Goal: Information Seeking & Learning: Learn about a topic

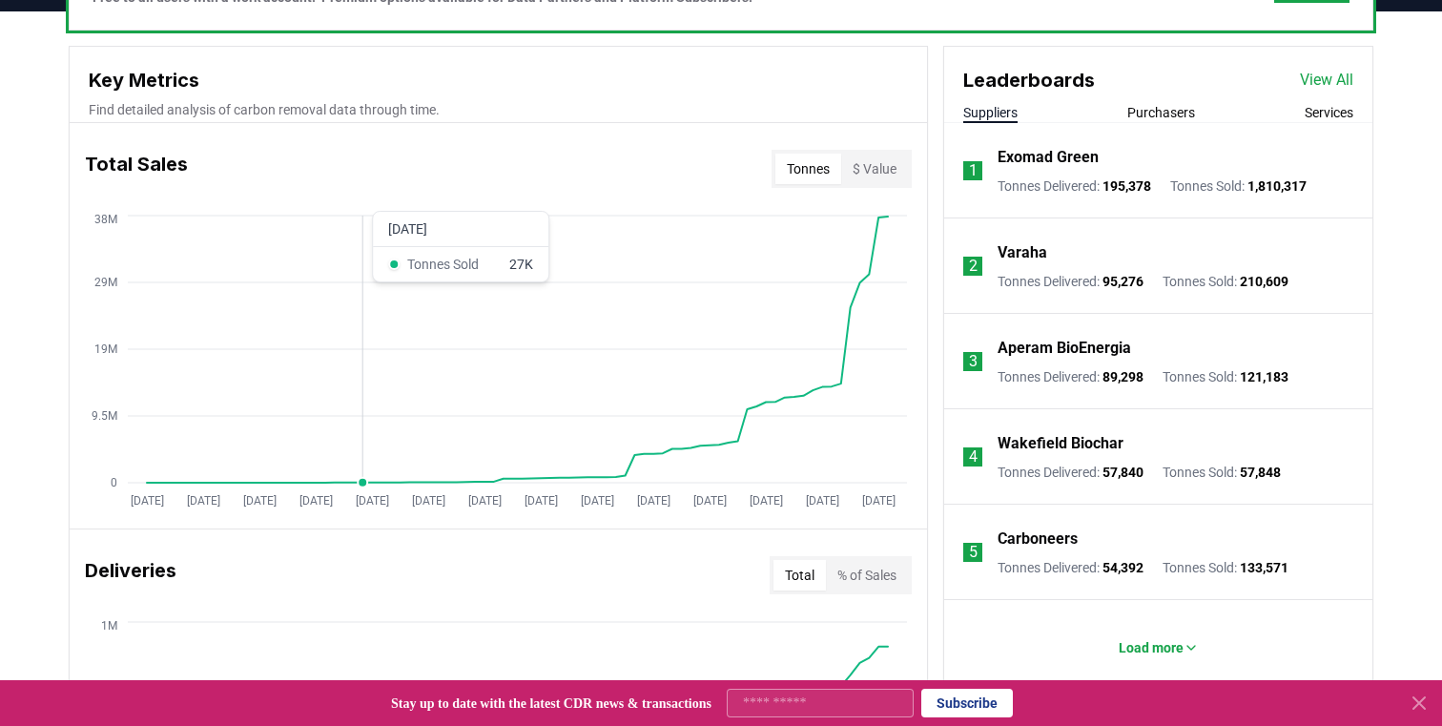
scroll to position [602, 0]
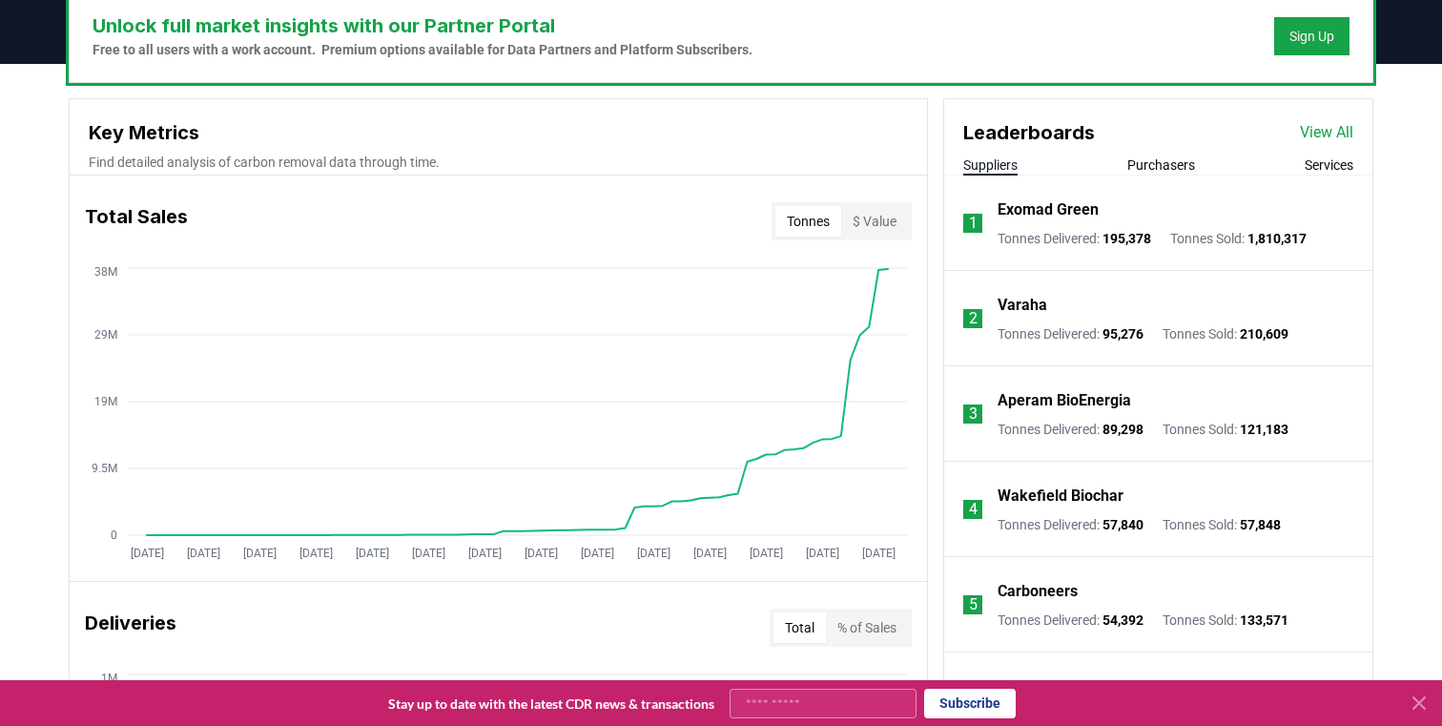
click at [872, 220] on button "$ Value" at bounding box center [874, 221] width 67 height 31
click at [813, 224] on button "Tonnes" at bounding box center [808, 221] width 66 height 31
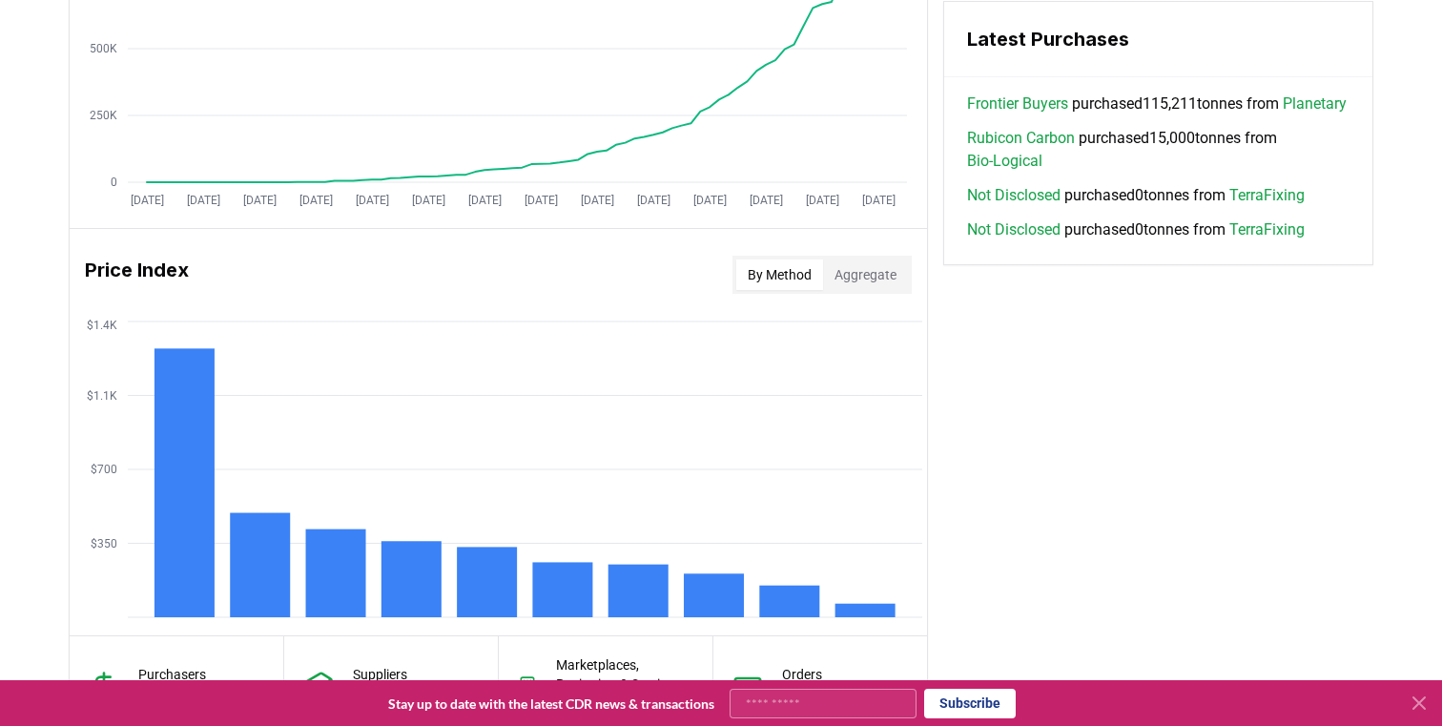
scroll to position [1327, 0]
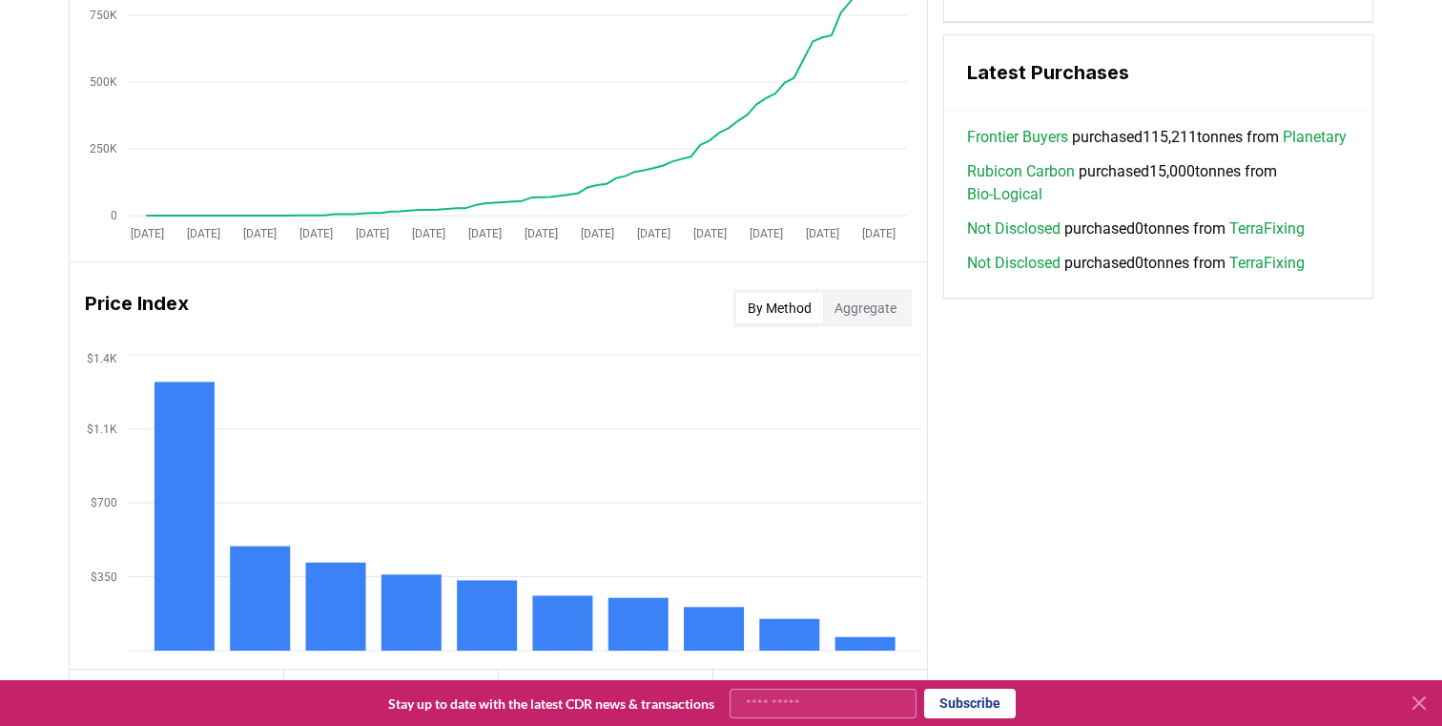
click at [866, 303] on button "Aggregate" at bounding box center [865, 308] width 85 height 31
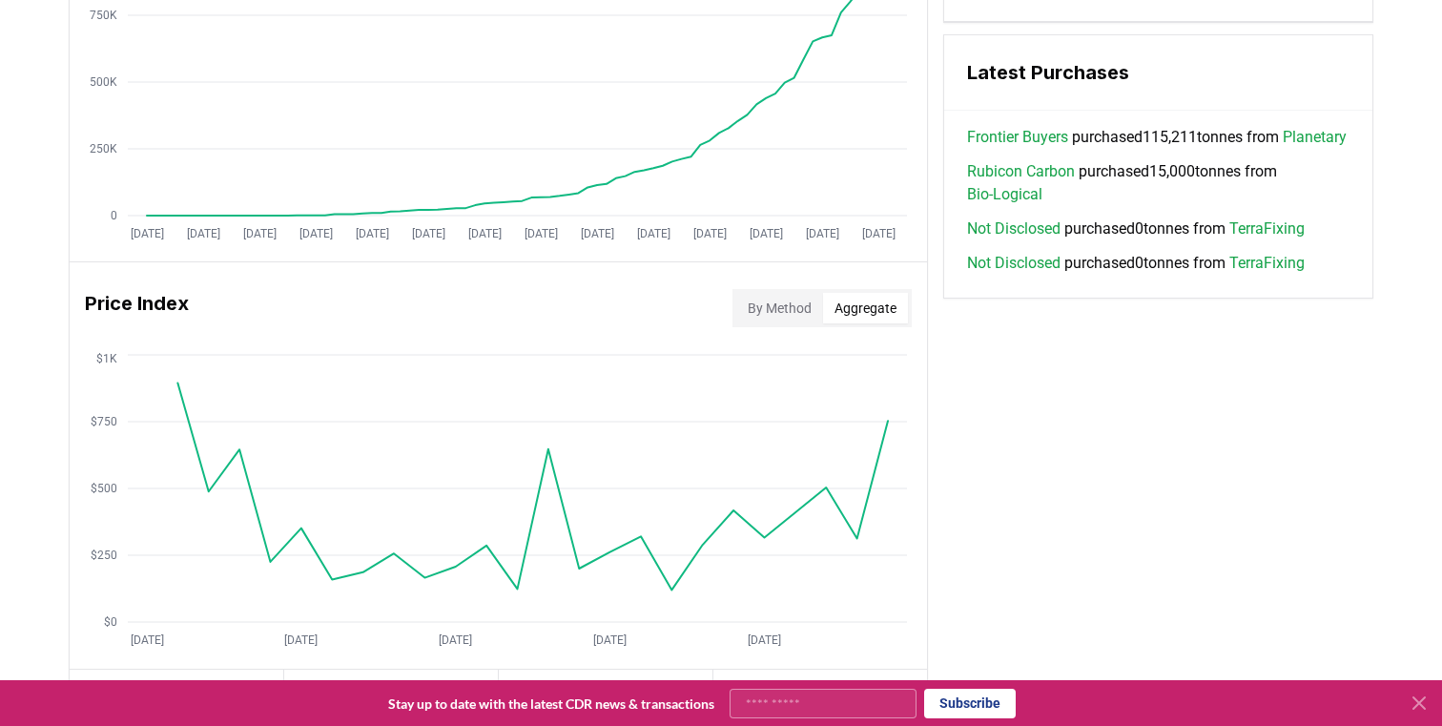
scroll to position [1410, 0]
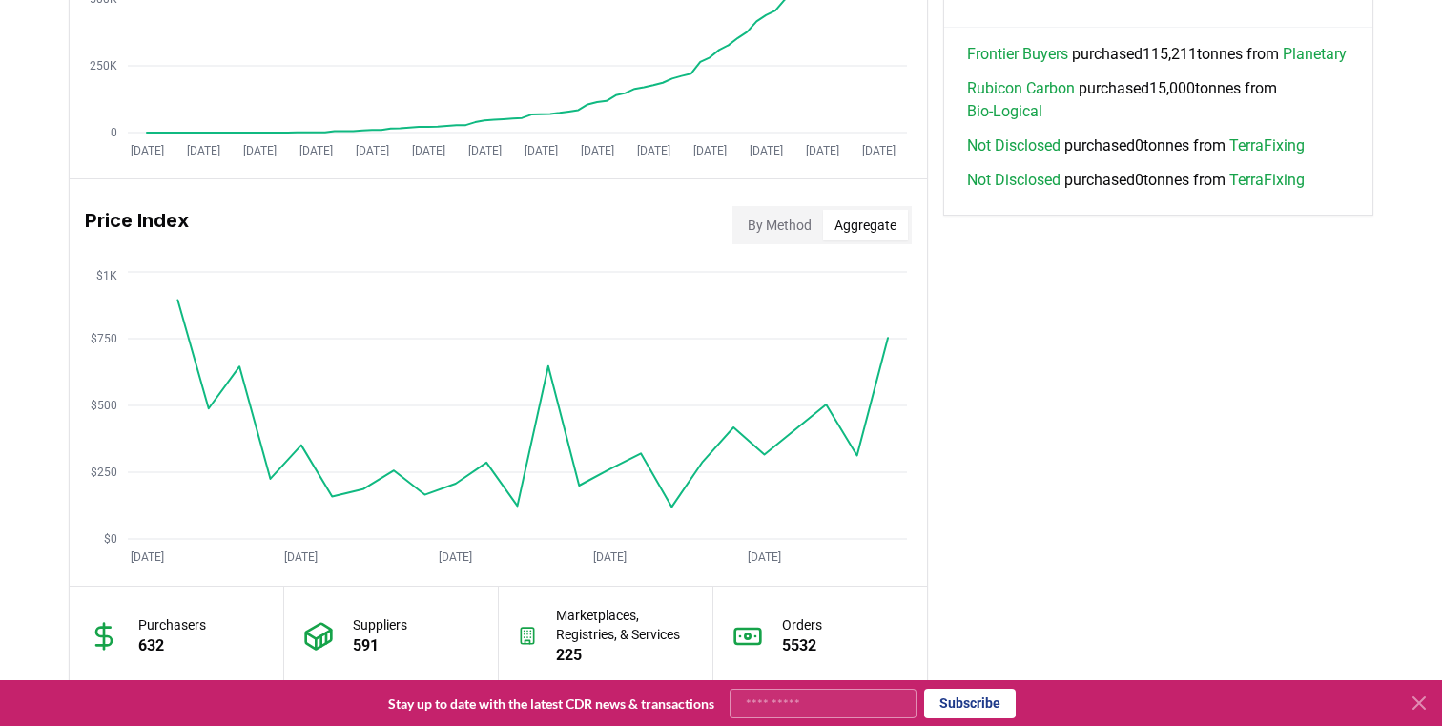
click at [759, 223] on button "By Method" at bounding box center [779, 225] width 87 height 31
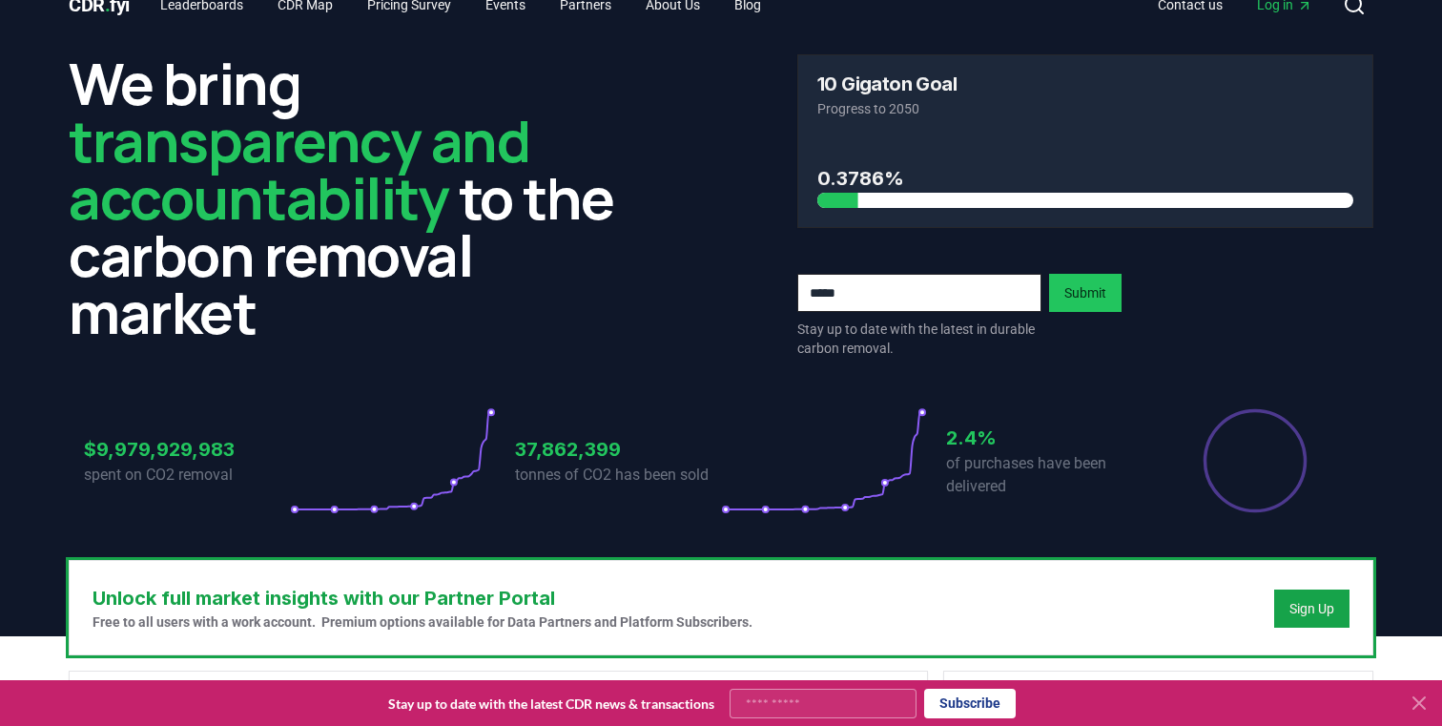
scroll to position [0, 0]
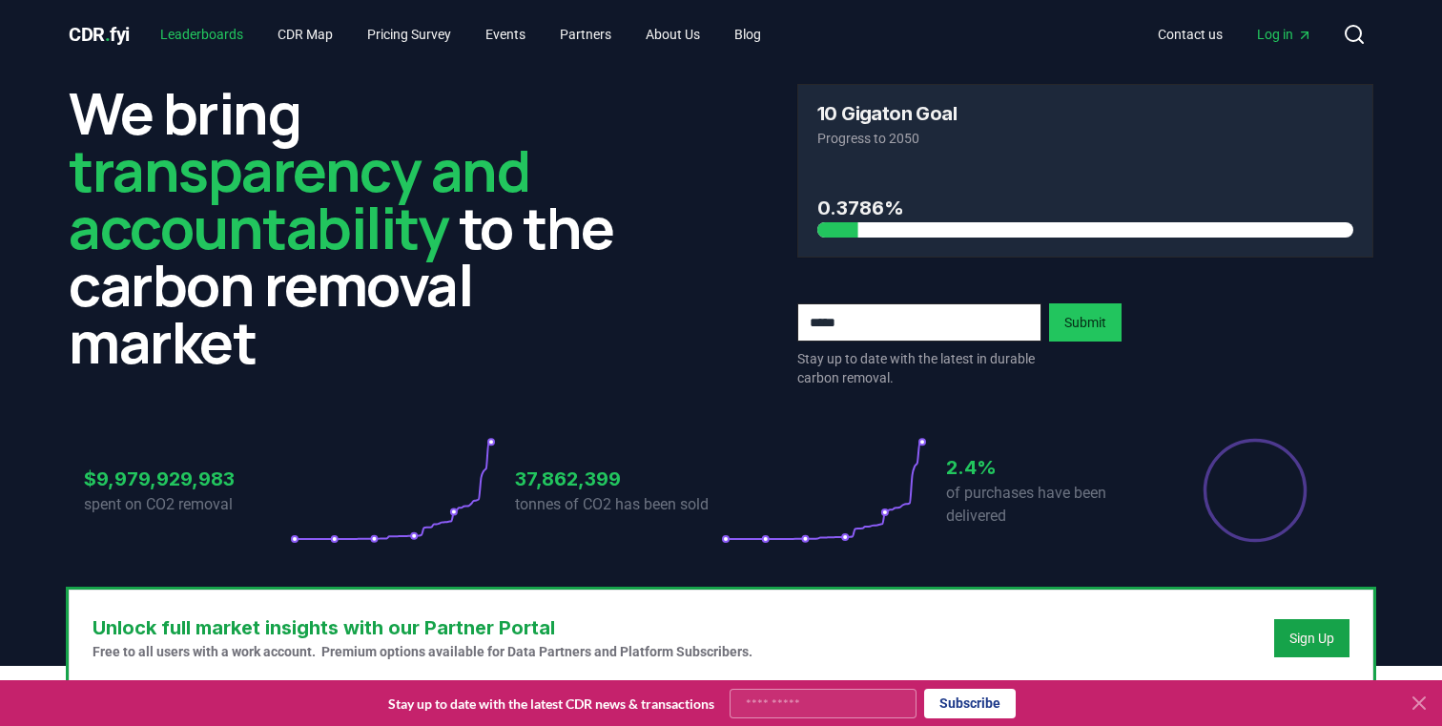
click at [185, 36] on link "Leaderboards" at bounding box center [201, 34] width 113 height 34
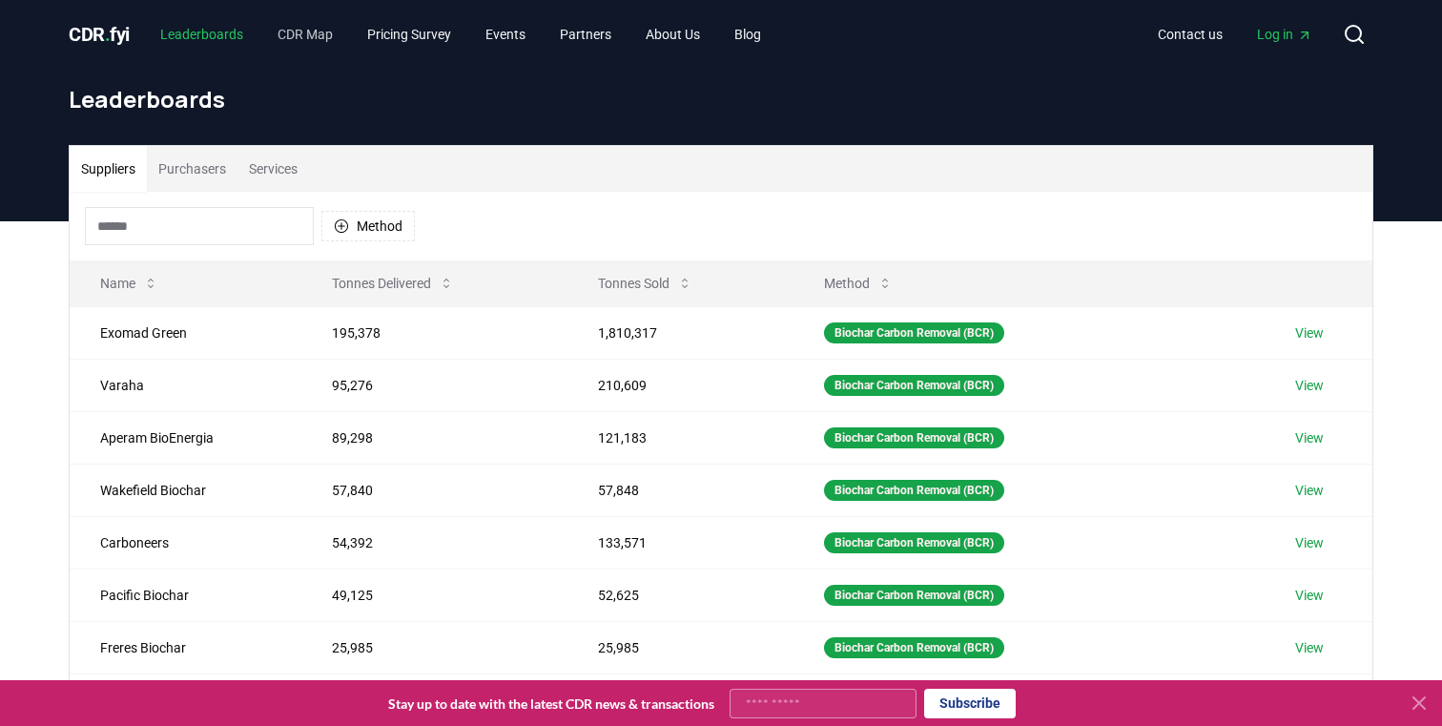
scroll to position [22, 0]
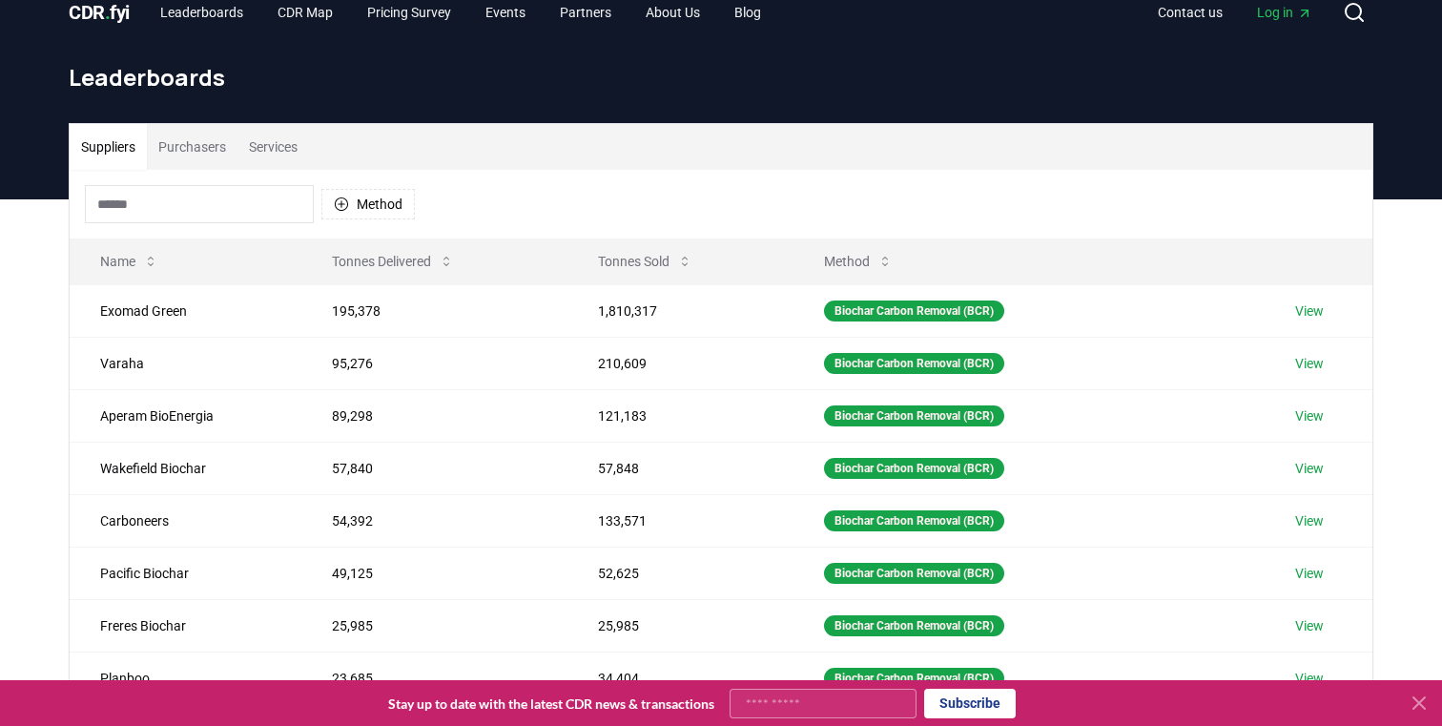
click at [334, 30] on div "CDR . fyi Leaderboards CDR Map Pricing Survey Events Partners About Us Blog Con…" at bounding box center [721, 12] width 1304 height 69
click at [322, 19] on link "CDR Map" at bounding box center [305, 12] width 86 height 34
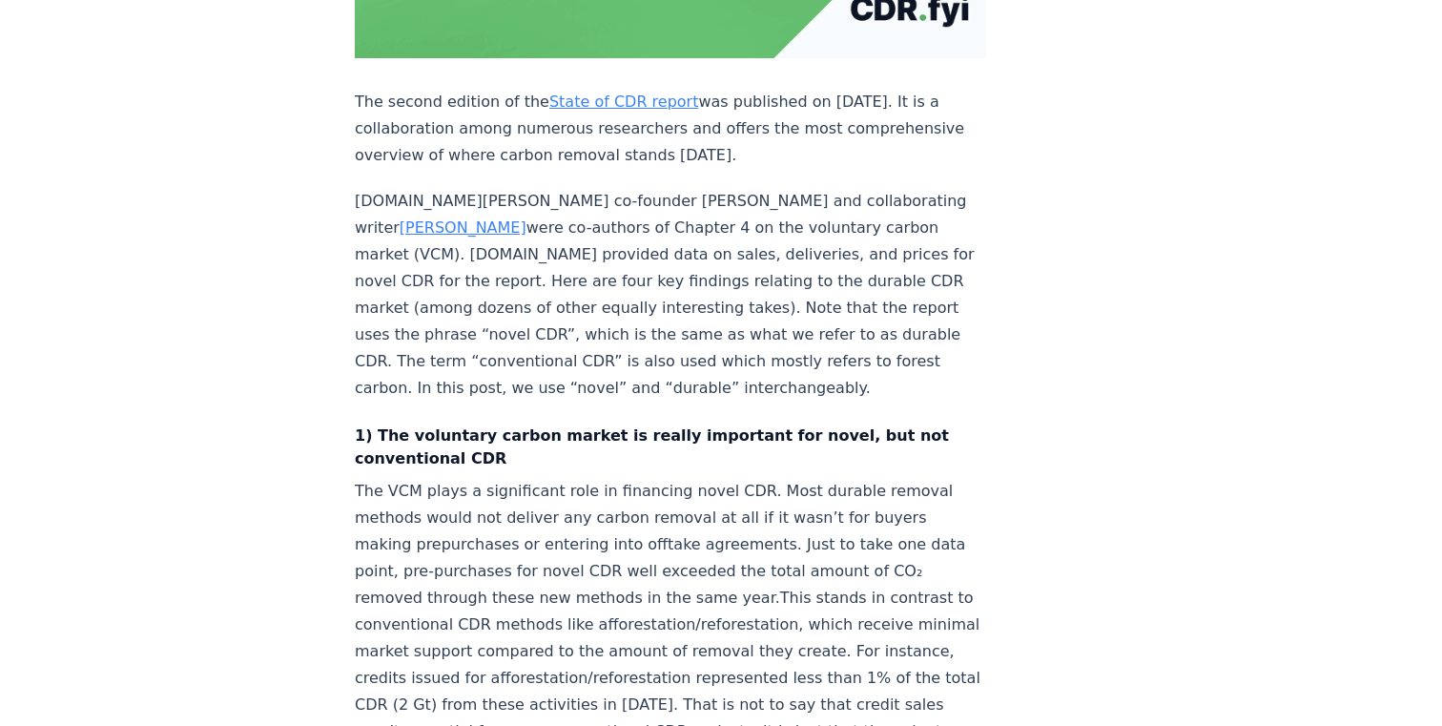
scroll to position [654, 0]
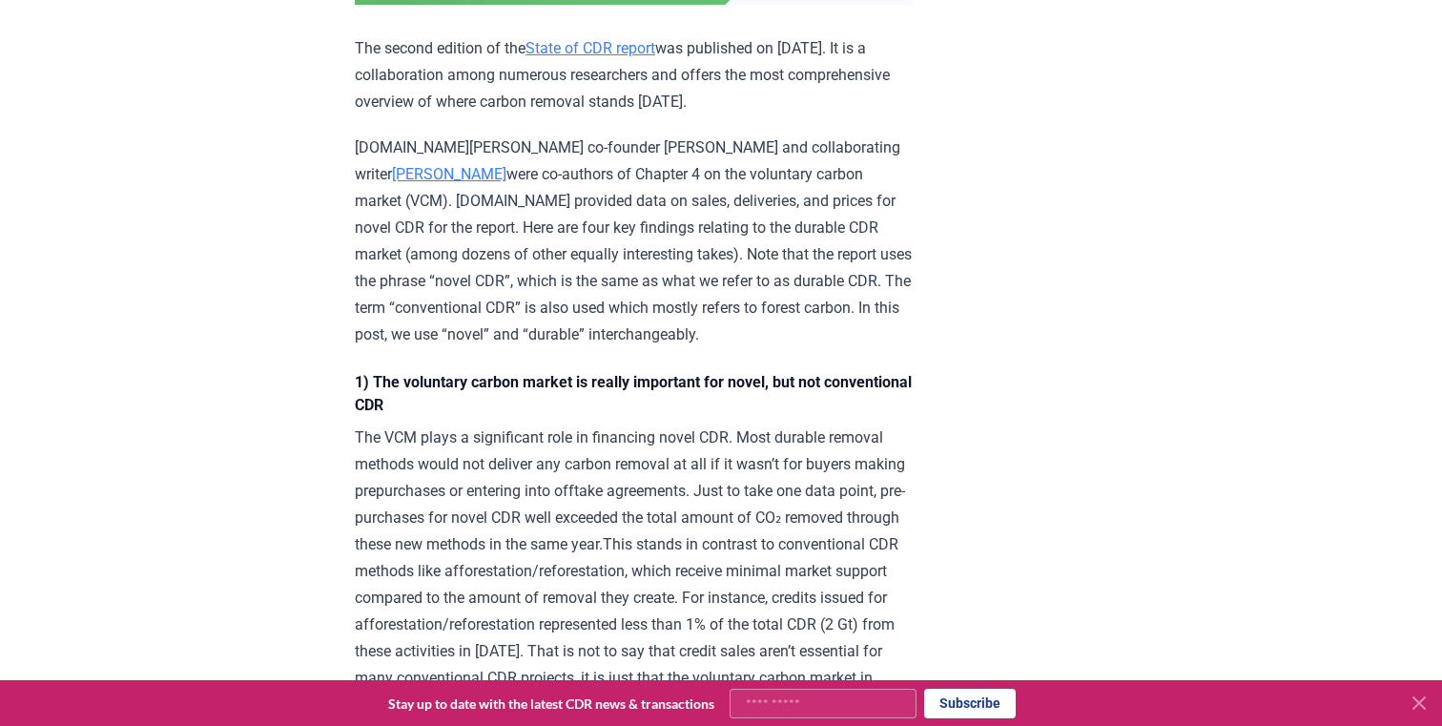
click at [602, 57] on link "State of CDR report" at bounding box center [590, 48] width 130 height 18
